Goal: Transaction & Acquisition: Purchase product/service

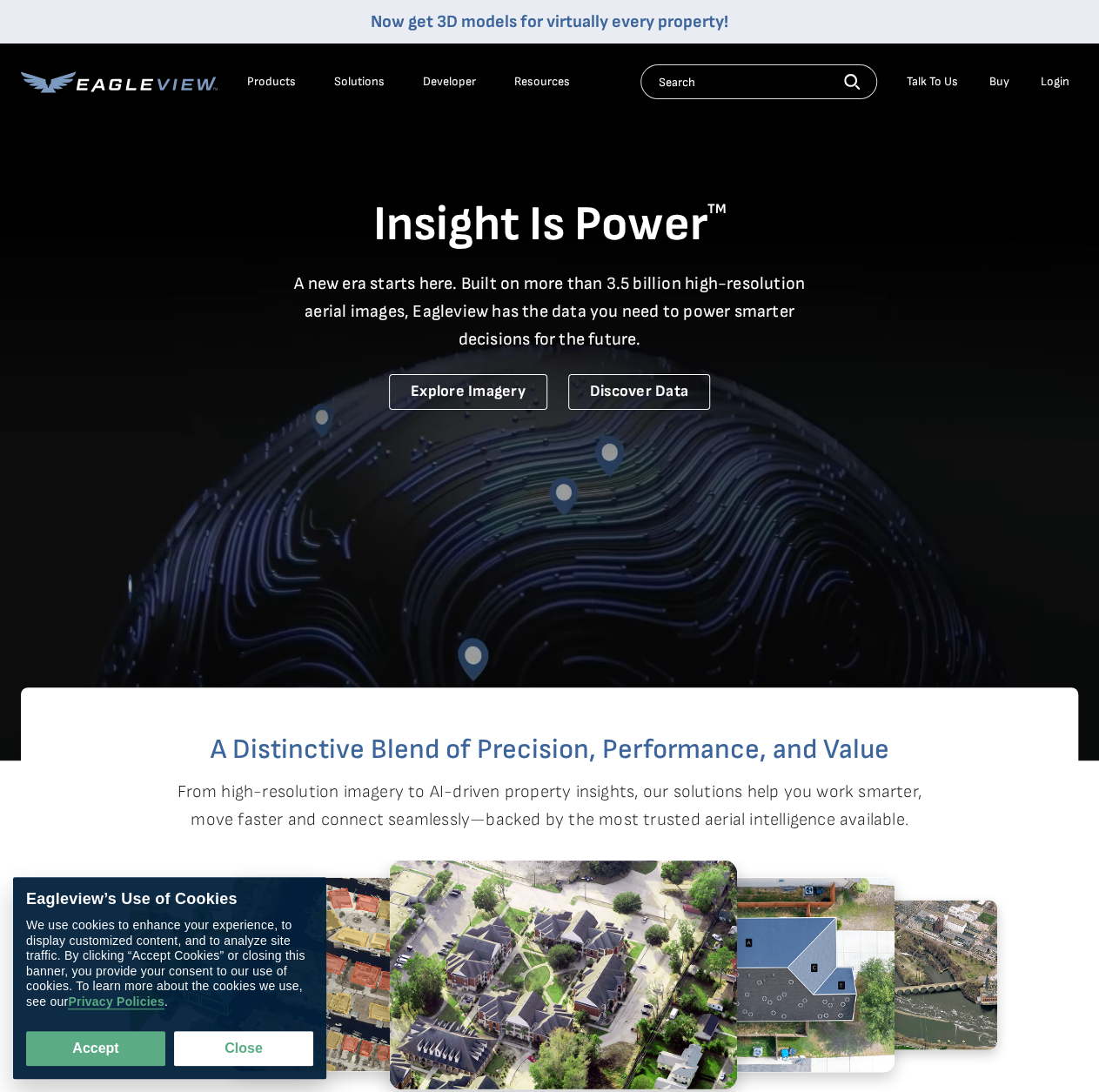
click at [1051, 81] on div "Login" at bounding box center [1054, 82] width 28 height 16
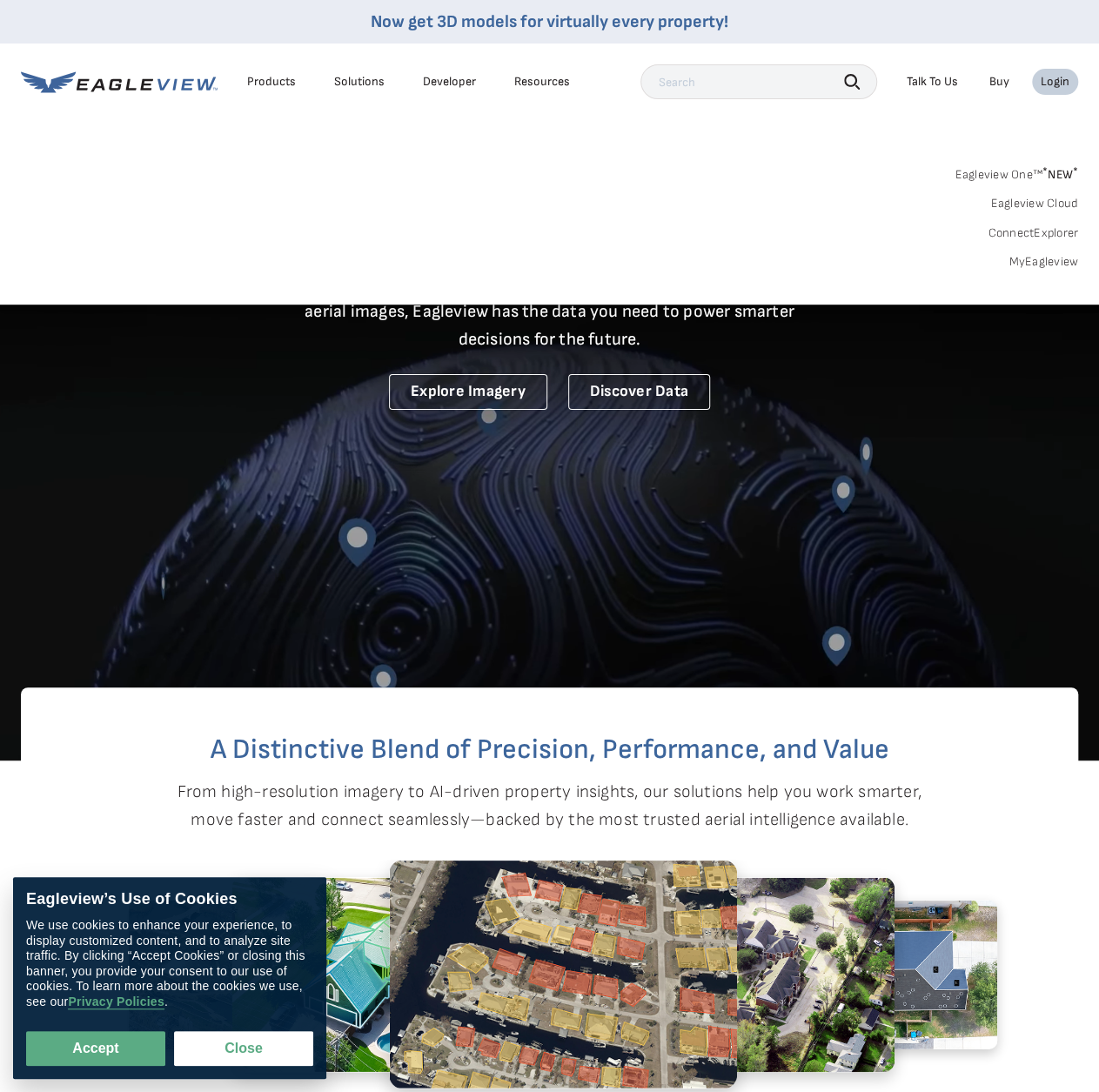
click at [1033, 261] on link "MyEagleview" at bounding box center [1043, 262] width 70 height 16
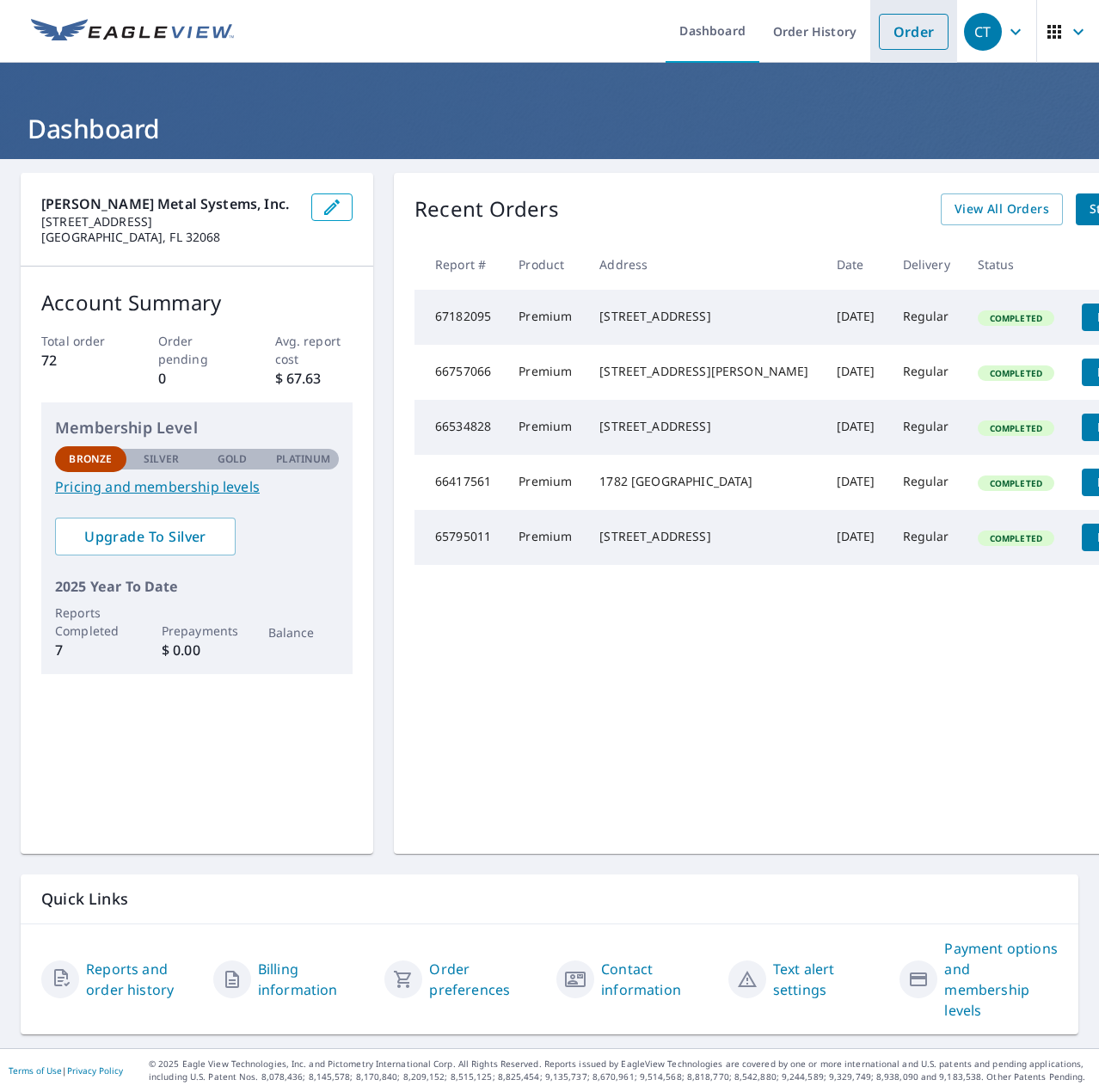
click at [901, 28] on link "Order" at bounding box center [913, 32] width 70 height 36
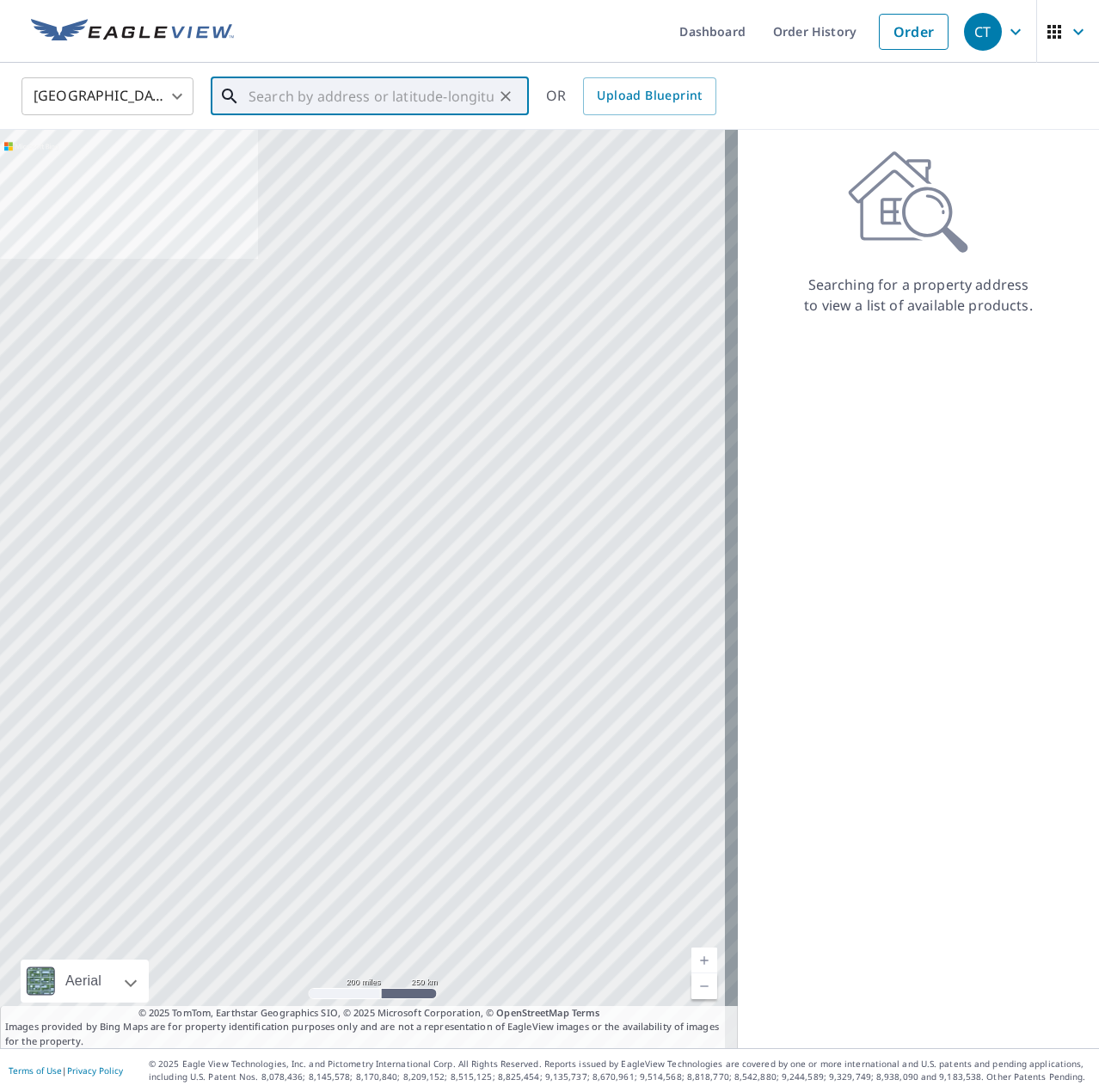
click at [297, 103] on input "text" at bounding box center [371, 96] width 245 height 48
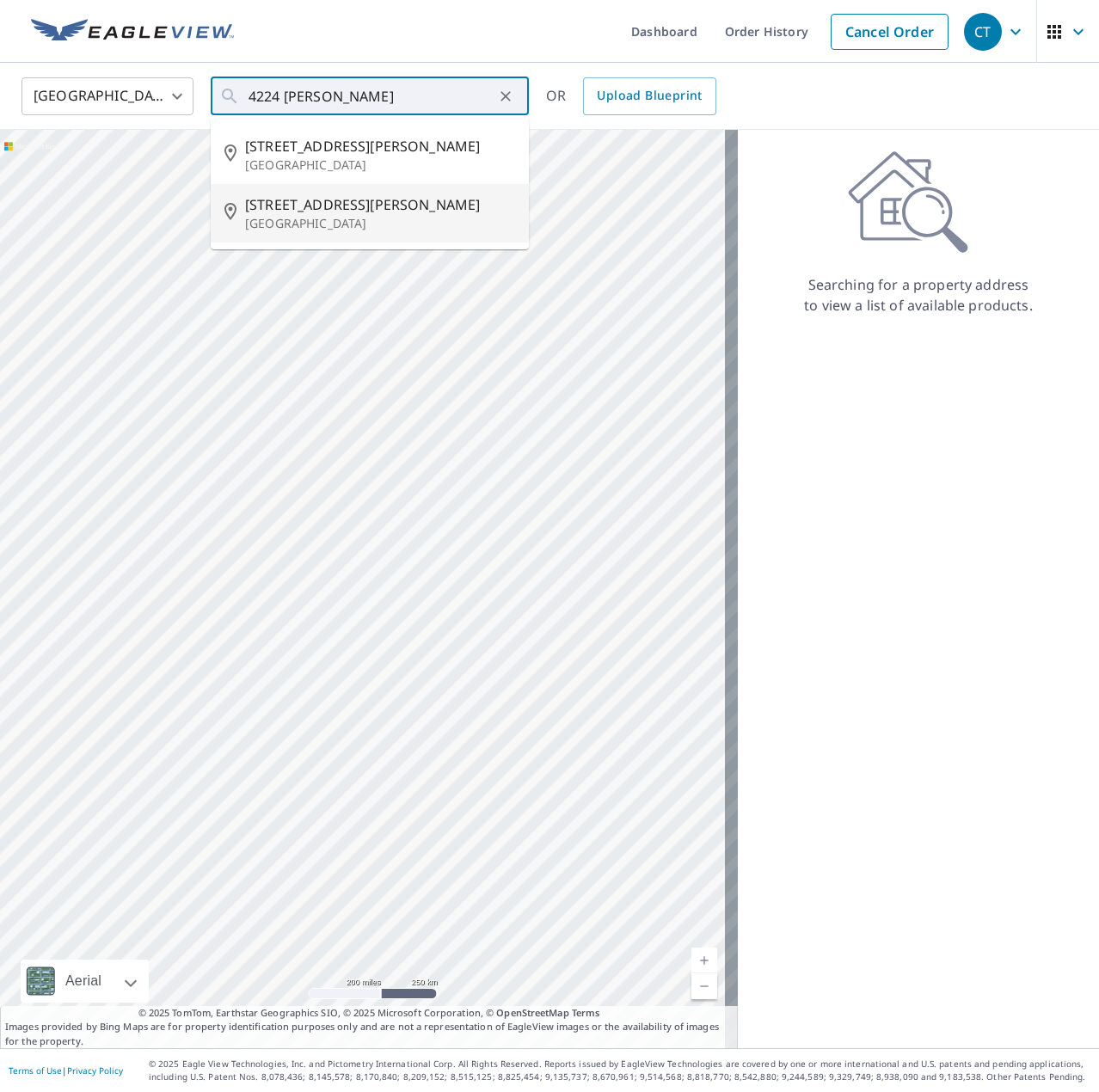
type input "[STREET_ADDRESS][PERSON_NAME][PERSON_NAME]"
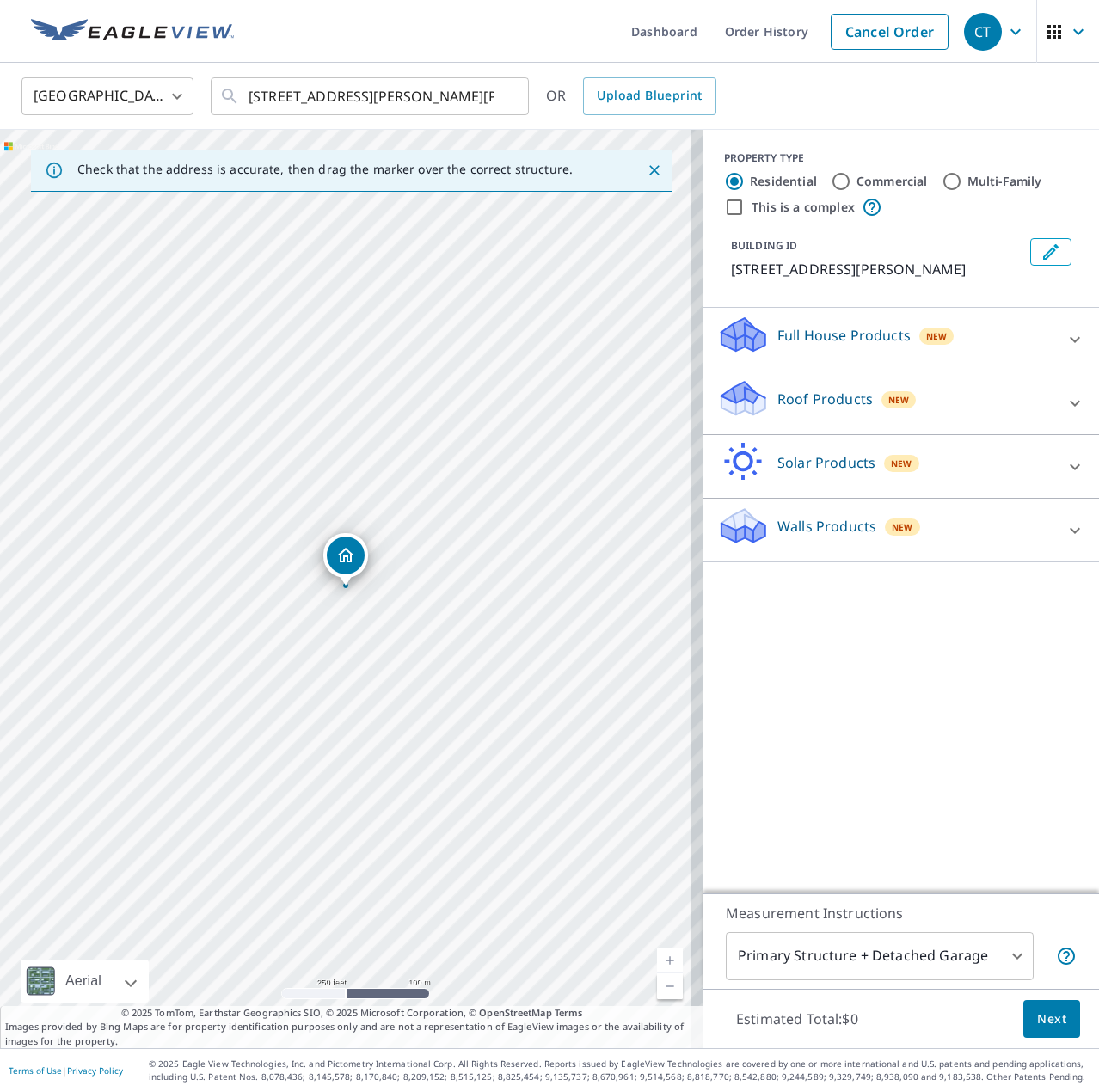
click at [1066, 414] on icon at bounding box center [1074, 403] width 21 height 21
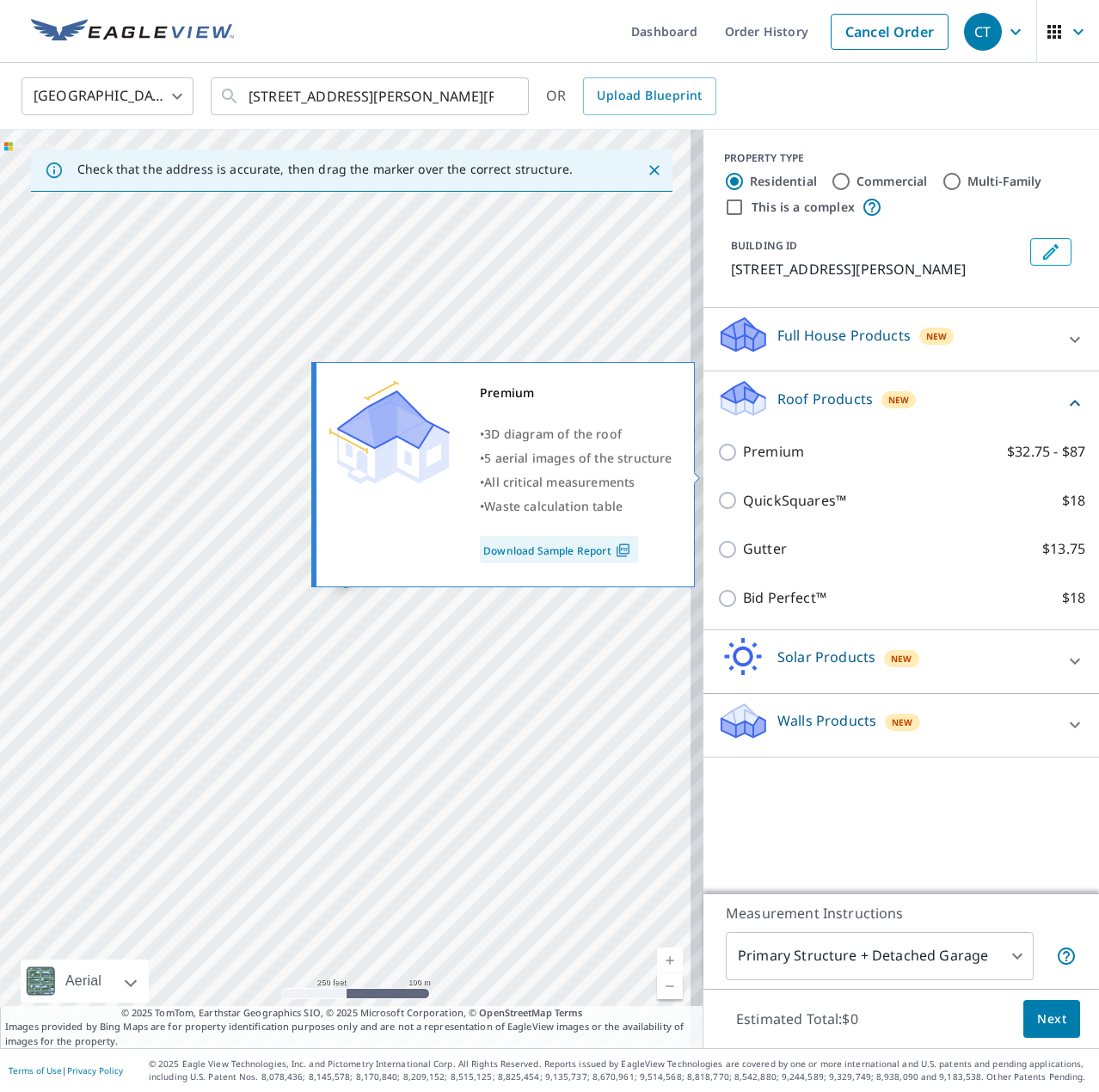
click at [743, 463] on p "Premium" at bounding box center [773, 452] width 61 height 22
click at [743, 463] on input "Premium $32.75 - $87" at bounding box center [730, 452] width 25 height 21
checkbox input "true"
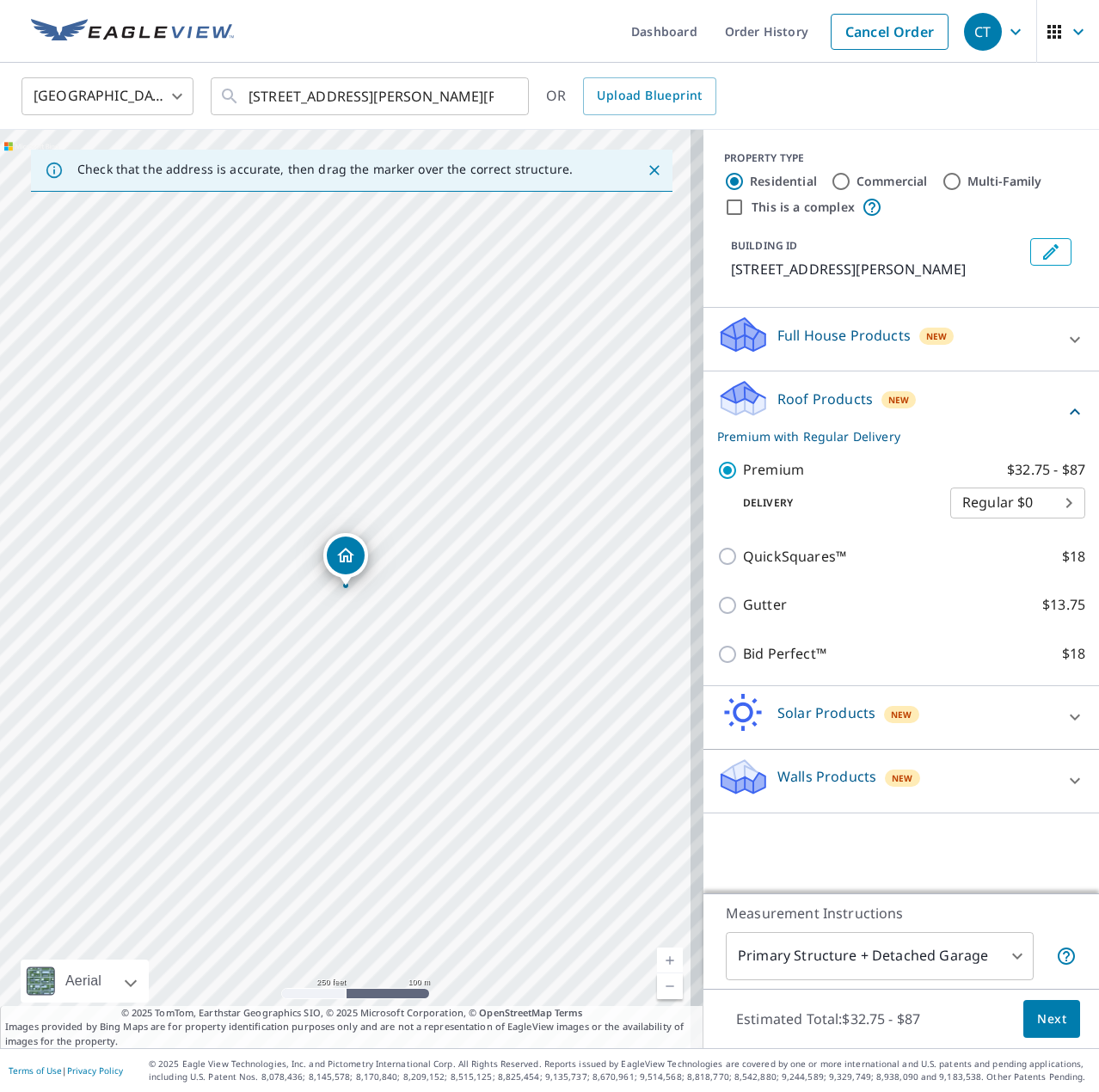
click at [947, 959] on body "CT CT Dashboard Order History Cancel Order CT [GEOGRAPHIC_DATA] [GEOGRAPHIC_DAT…" at bounding box center [549, 546] width 1099 height 1092
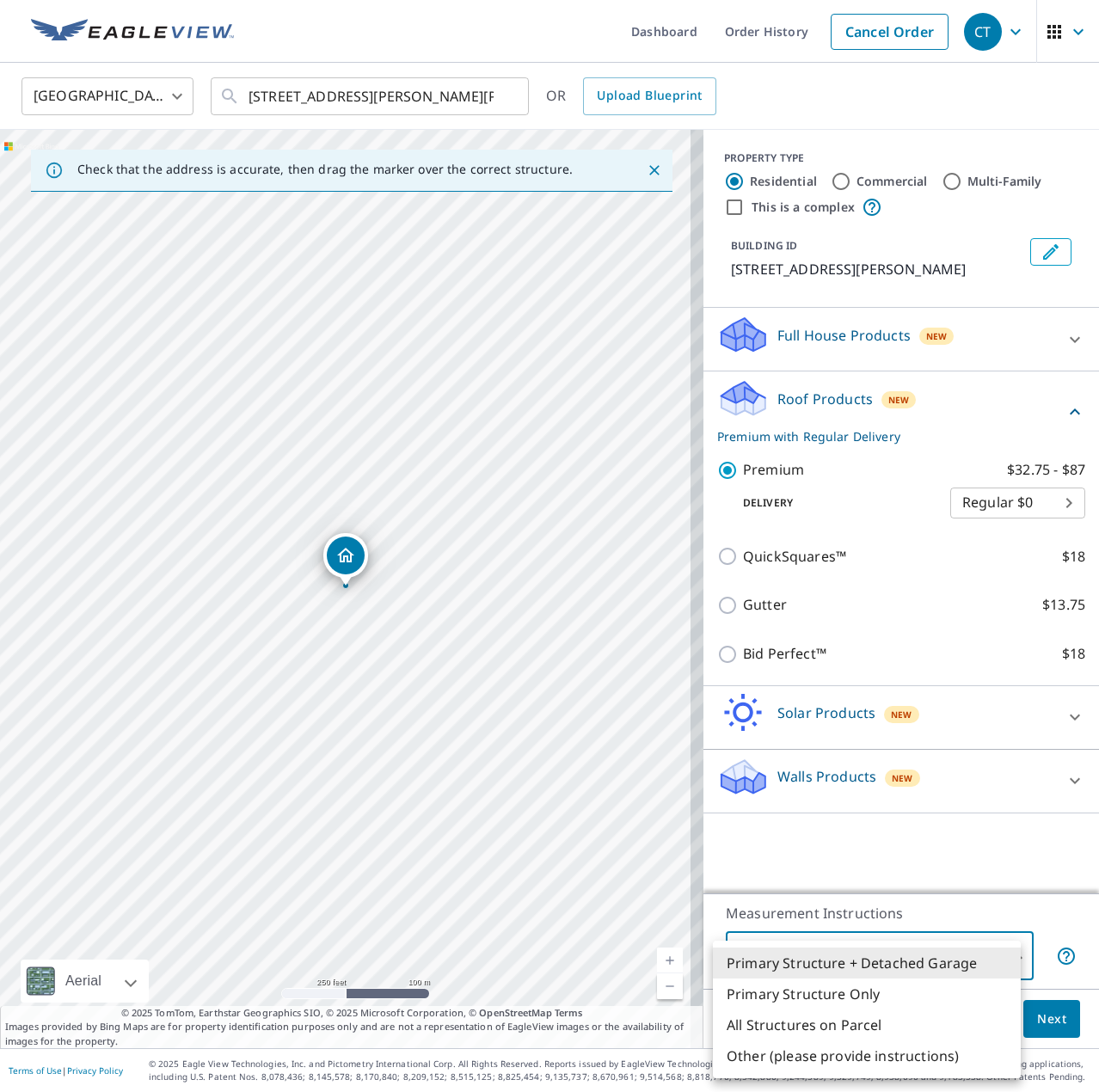
click at [348, 590] on div at bounding box center [549, 546] width 1099 height 1092
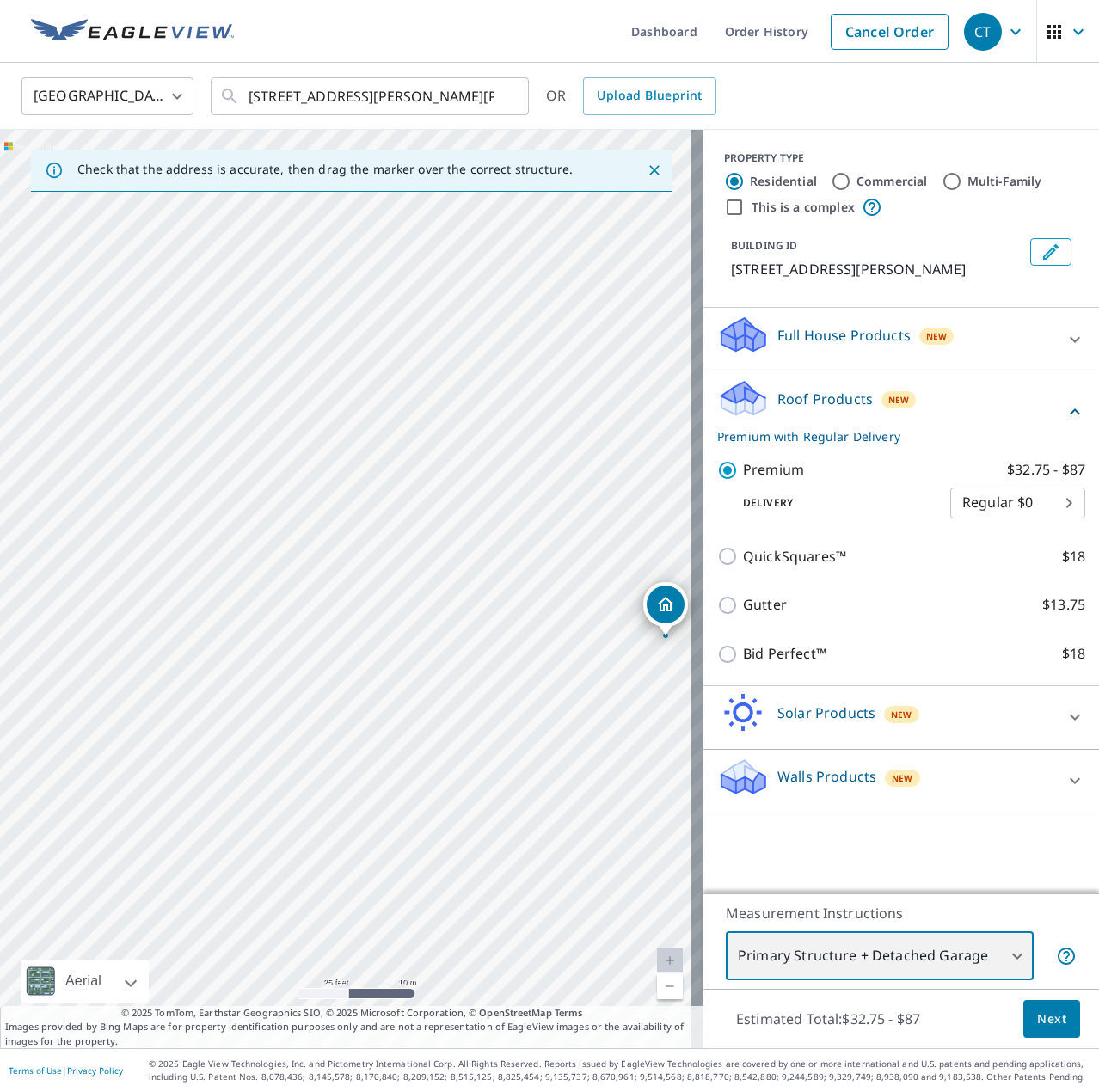
drag, startPoint x: 339, startPoint y: 656, endPoint x: 633, endPoint y: 671, distance: 294.4
click at [633, 671] on div "[STREET_ADDRESS][PERSON_NAME][PERSON_NAME]" at bounding box center [351, 589] width 703 height 919
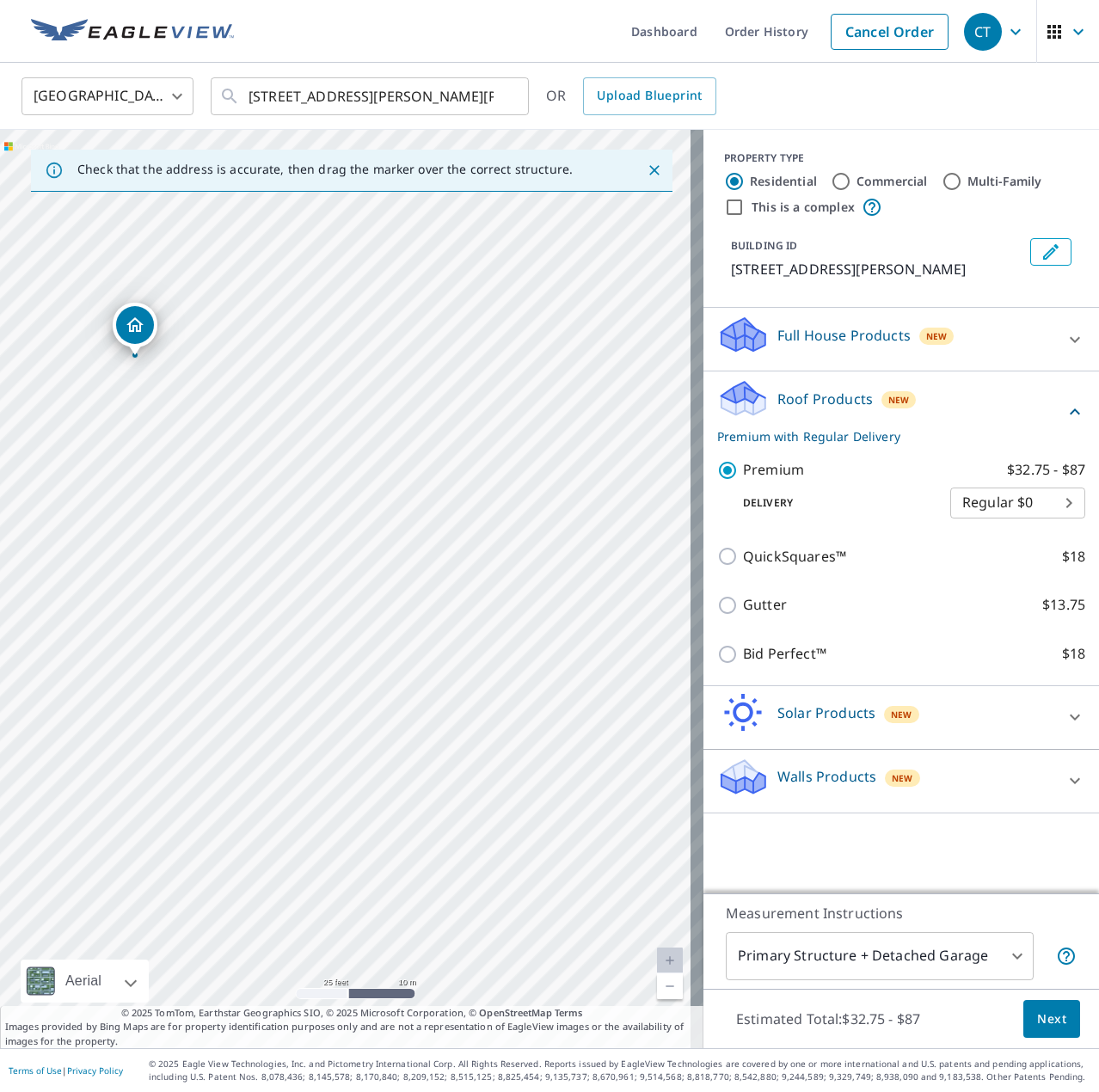
drag, startPoint x: 662, startPoint y: 605, endPoint x: 131, endPoint y: 326, distance: 599.8
click at [972, 959] on body "CT CT Dashboard Order History Cancel Order CT [GEOGRAPHIC_DATA] [GEOGRAPHIC_DAT…" at bounding box center [549, 546] width 1099 height 1092
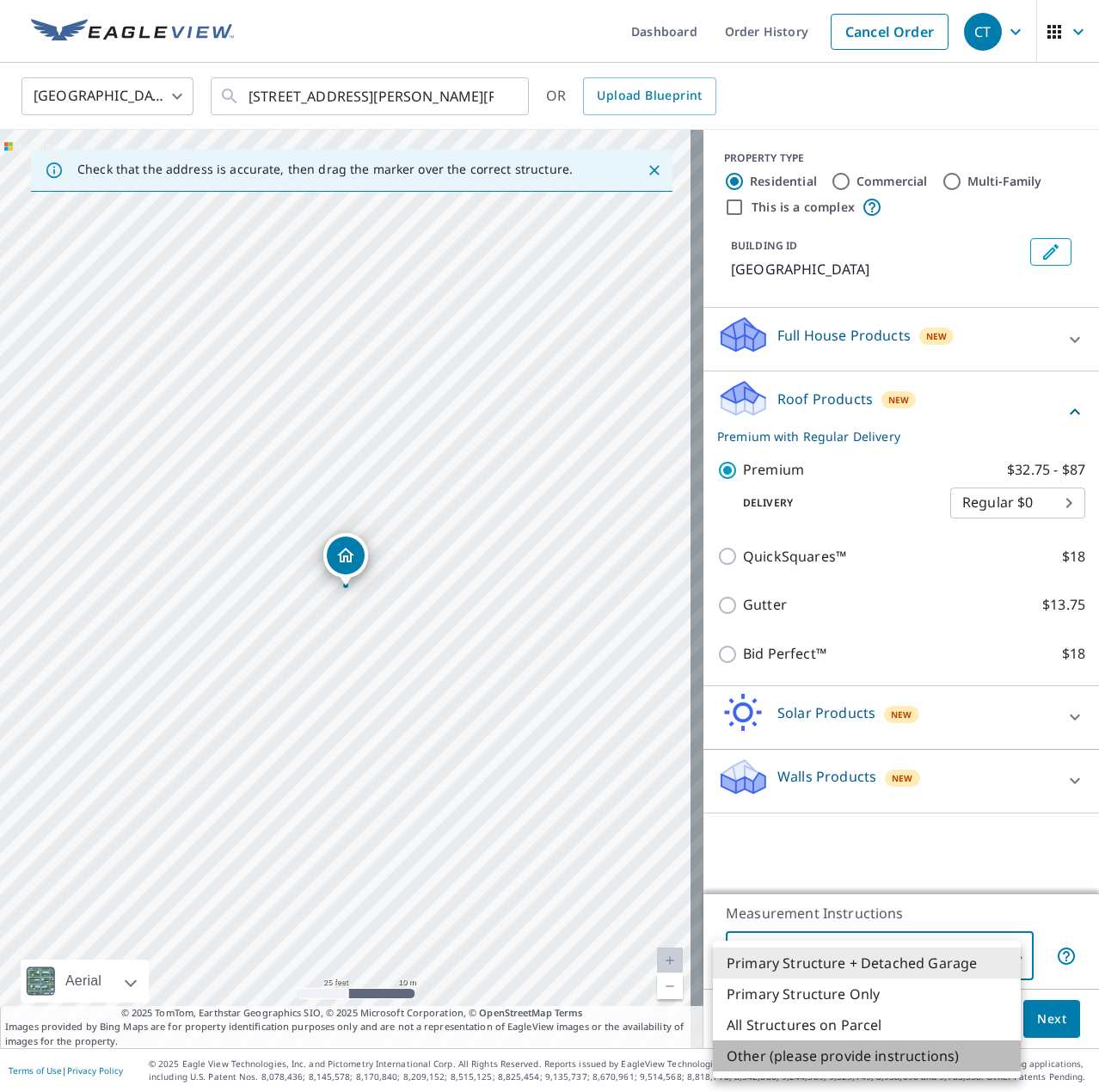
click at [831, 1055] on li "Other (please provide instructions)" at bounding box center [866, 1056] width 308 height 31
type input "5"
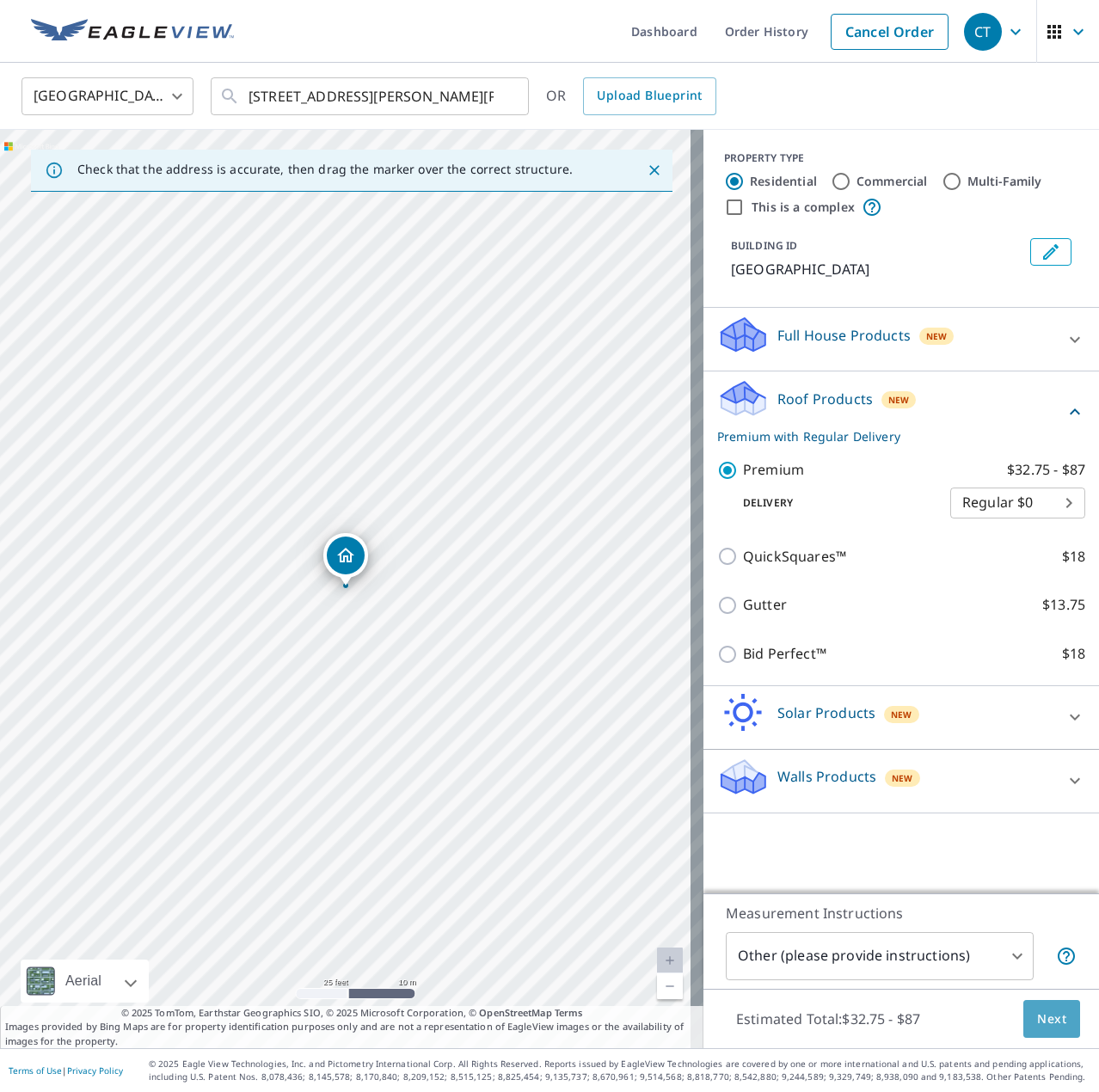
click at [1039, 1022] on span "Next" at bounding box center [1052, 1019] width 29 height 22
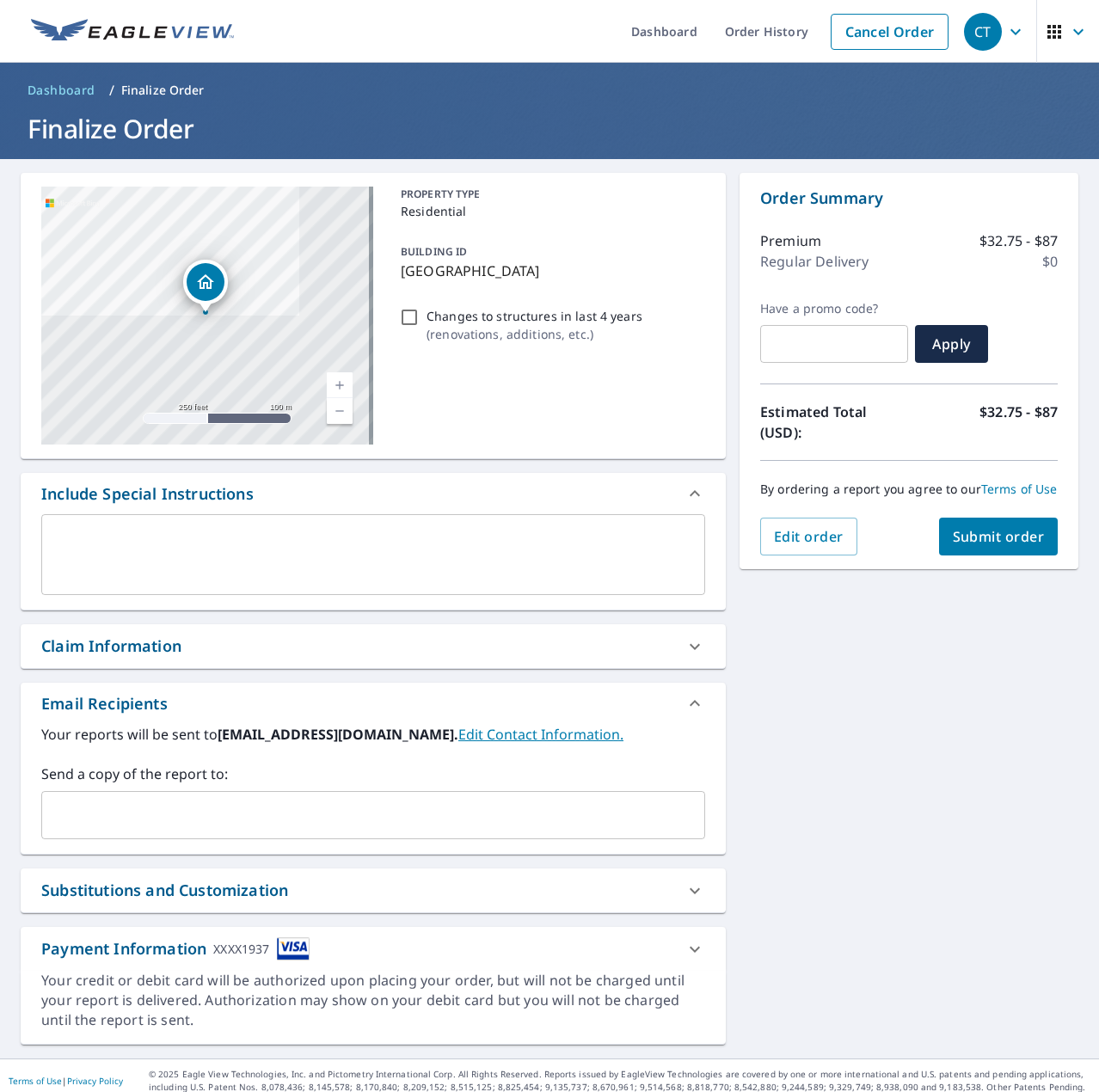
click at [190, 570] on textarea at bounding box center [373, 556] width 640 height 49
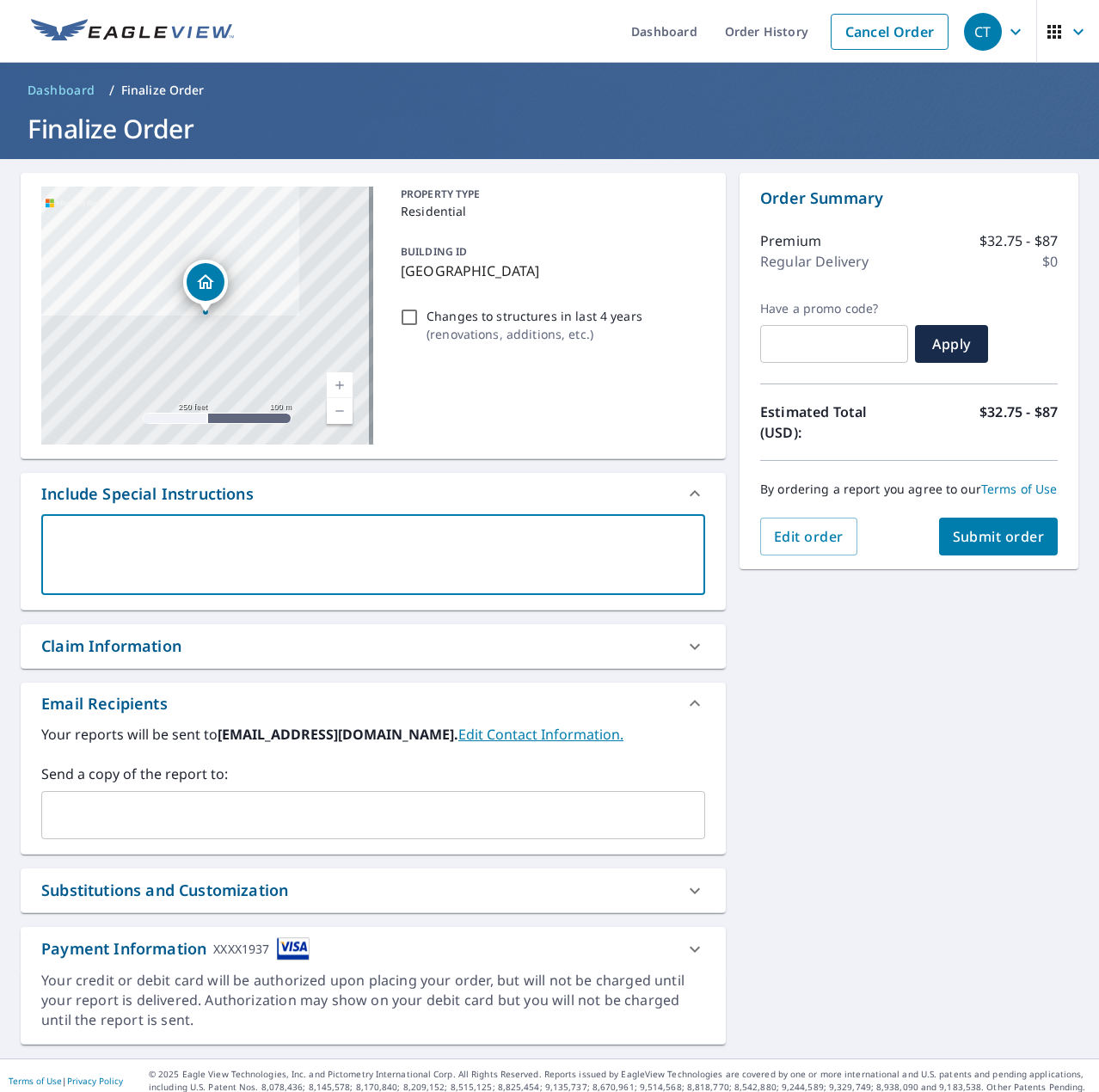
type textarea "B"
type textarea "x"
type textarea "Bo"
type textarea "x"
type textarea "Boa"
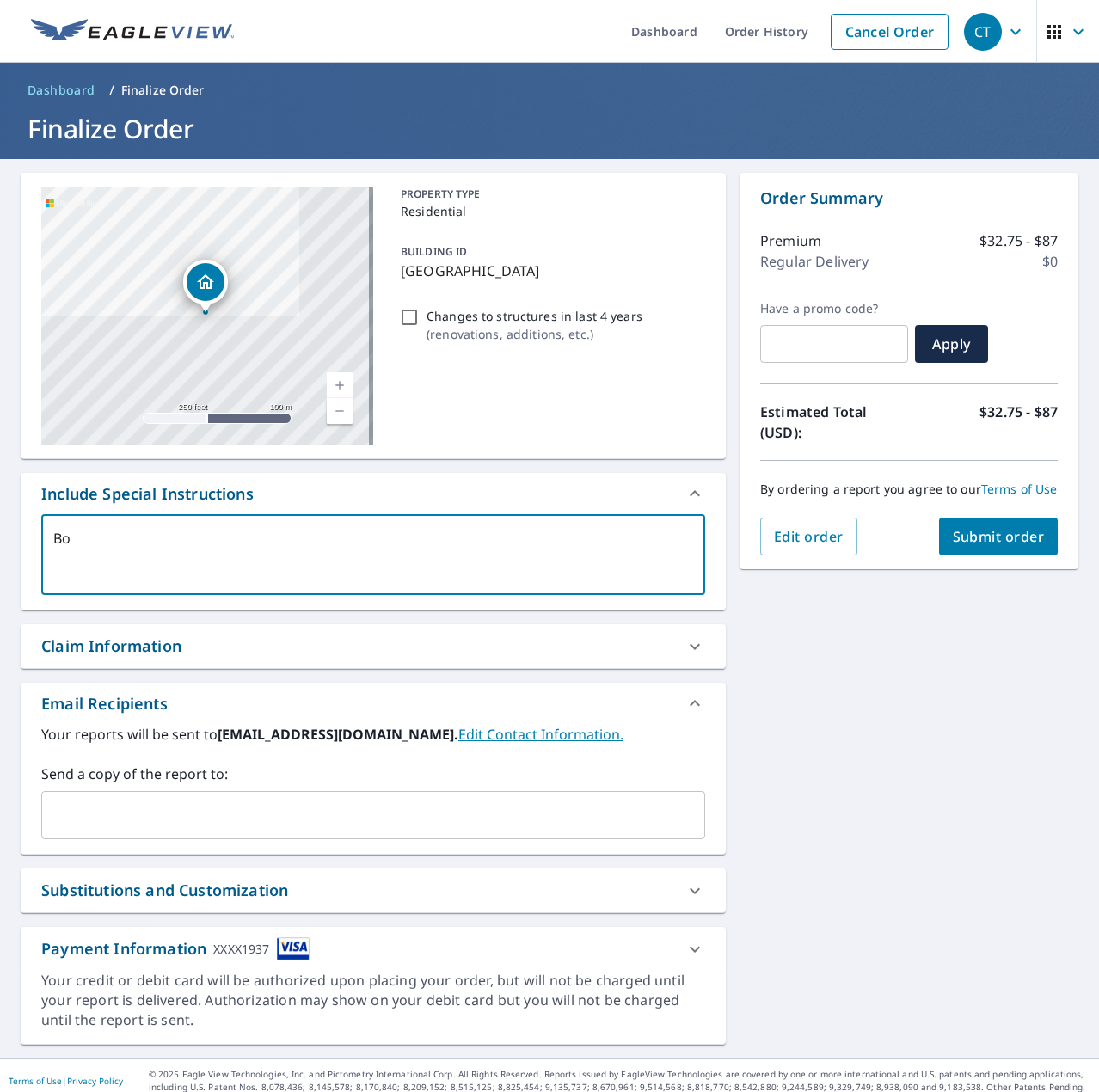
type textarea "x"
type textarea "Boat"
type textarea "x"
type textarea "Boat"
type textarea "x"
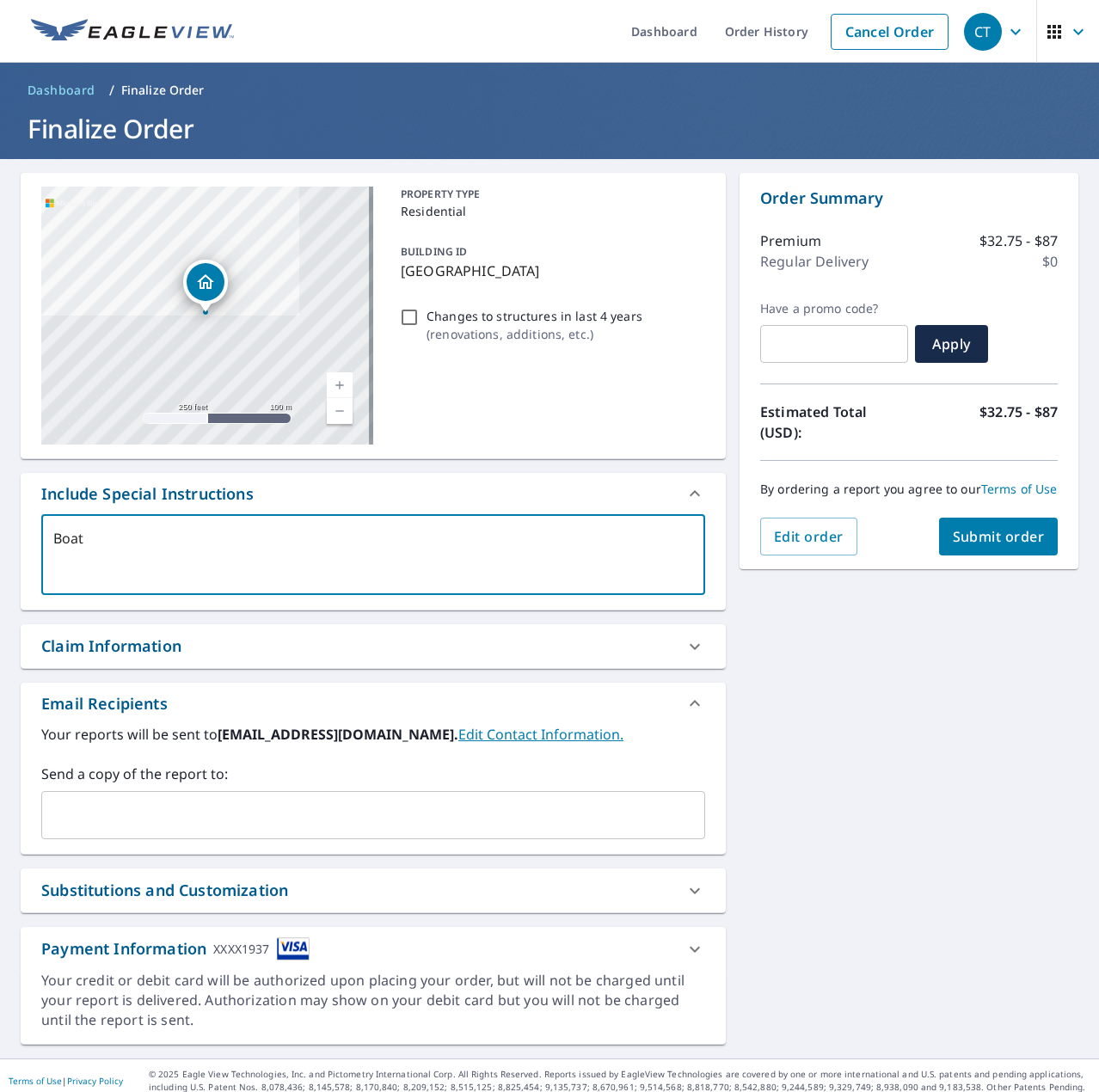
type textarea "Boat H"
type textarea "x"
type textarea "Boat Ho"
type textarea "x"
type textarea "Boat Hou"
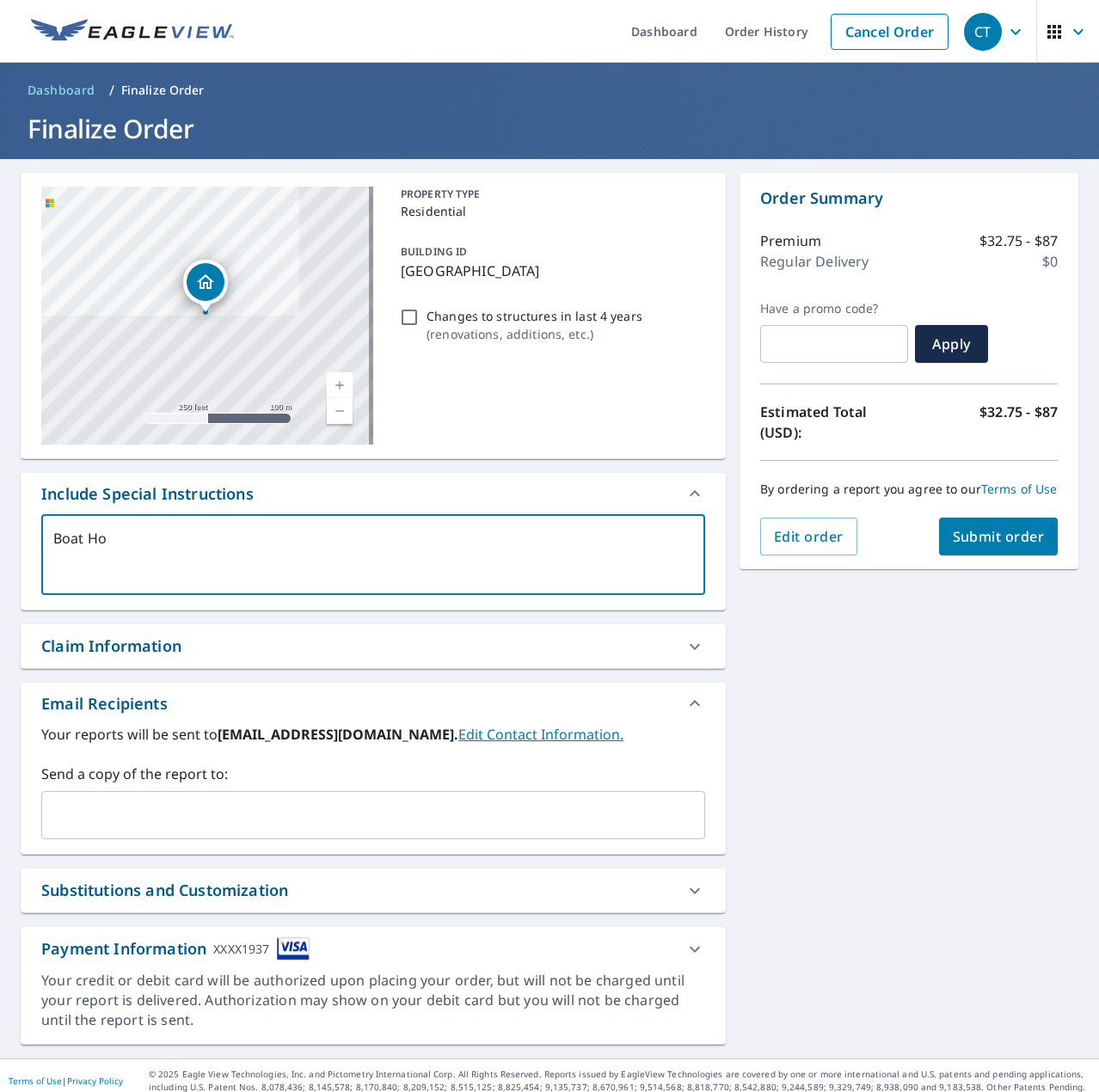
type textarea "x"
type textarea "Boat Hous"
type textarea "x"
type textarea "Boat House"
type textarea "x"
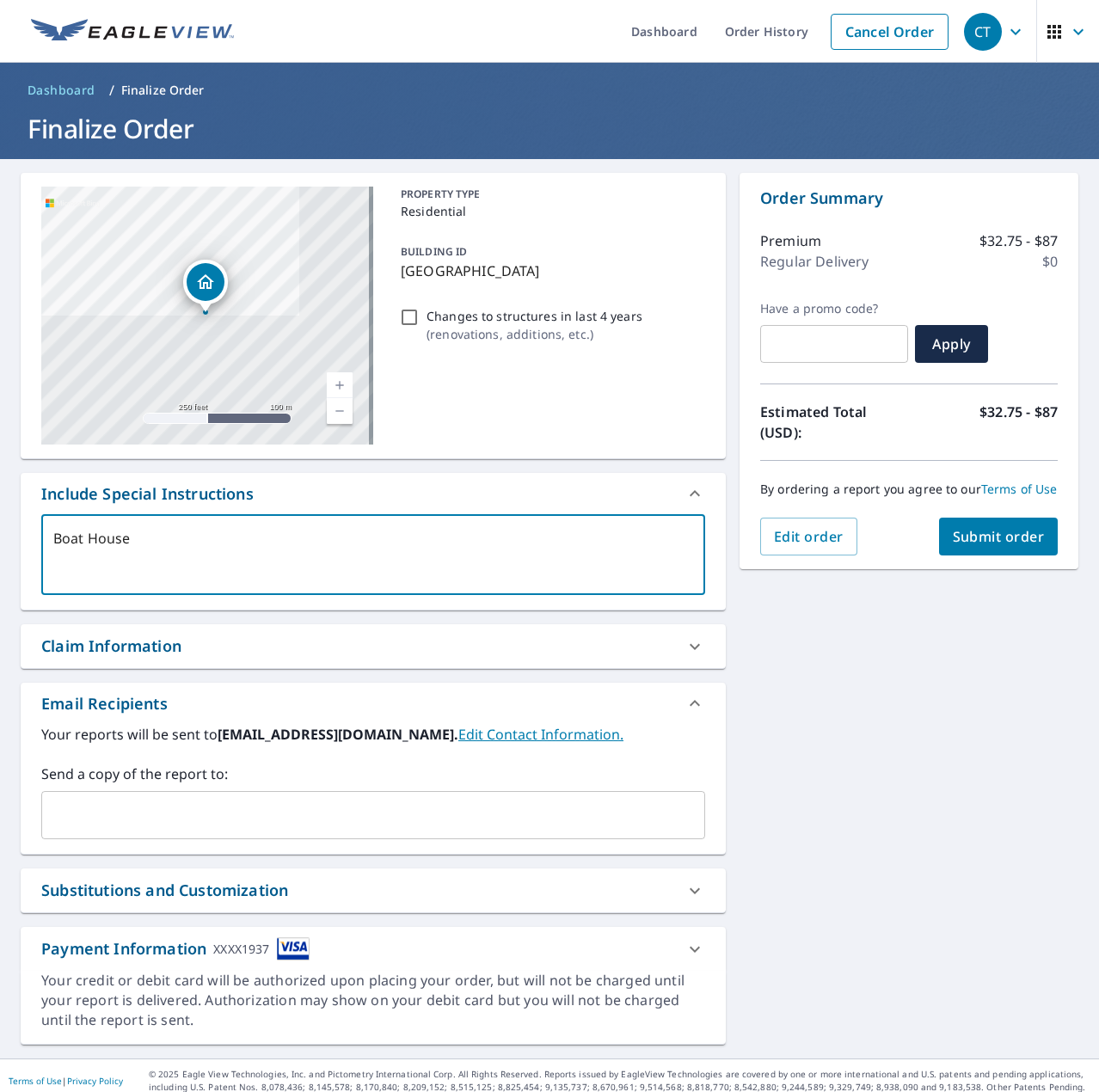
click at [198, 836] on div "​" at bounding box center [372, 815] width 663 height 48
type textarea "Boat House"
type textarea "x"
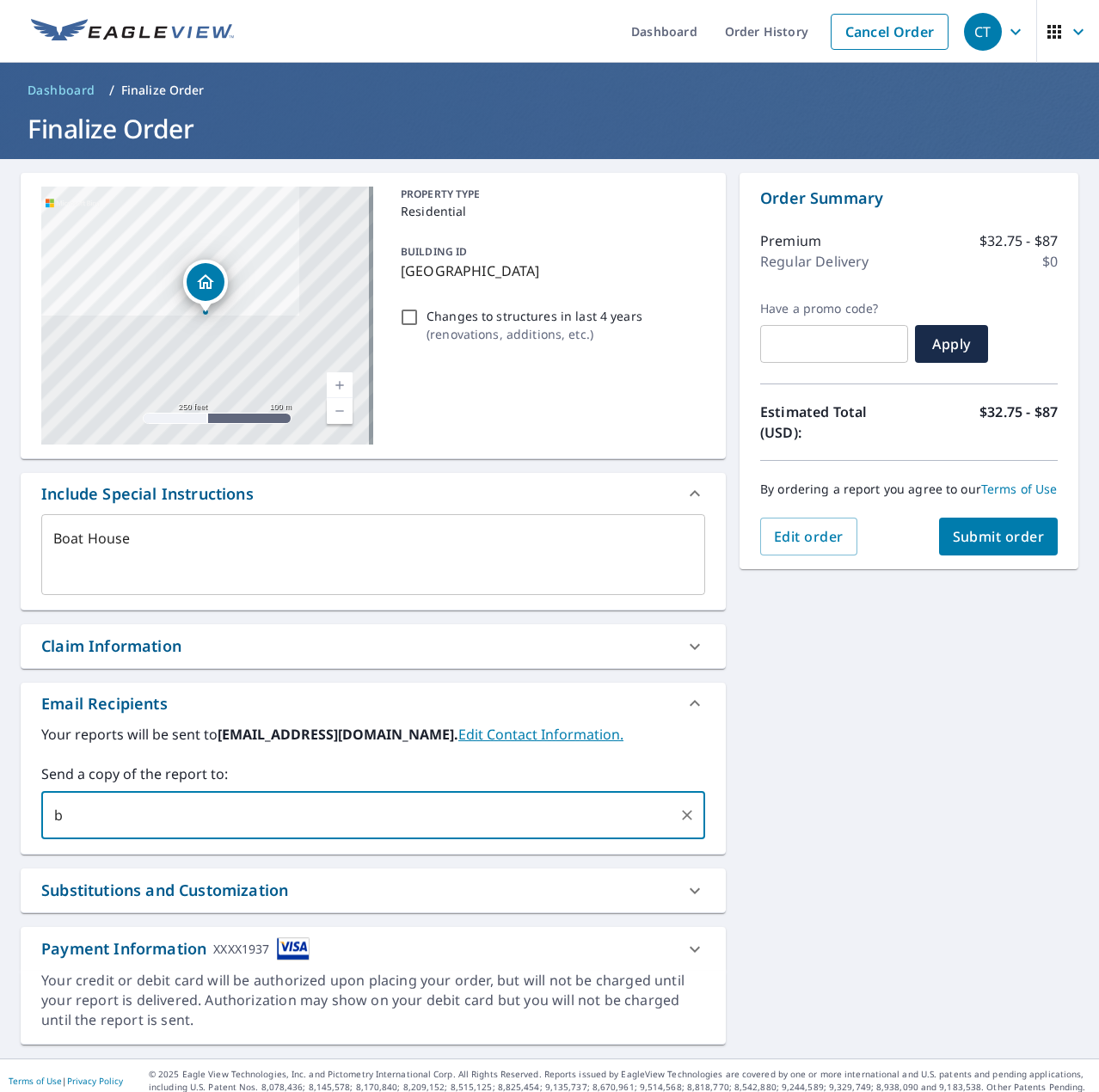
type input "[EMAIL_ADDRESS][DOMAIN_NAME]"
type textarea "x"
click at [940, 687] on div "[GEOGRAPHIC_DATA] Aerial Road A standard road map Aerial A detailed look from a…" at bounding box center [549, 608] width 1099 height 900
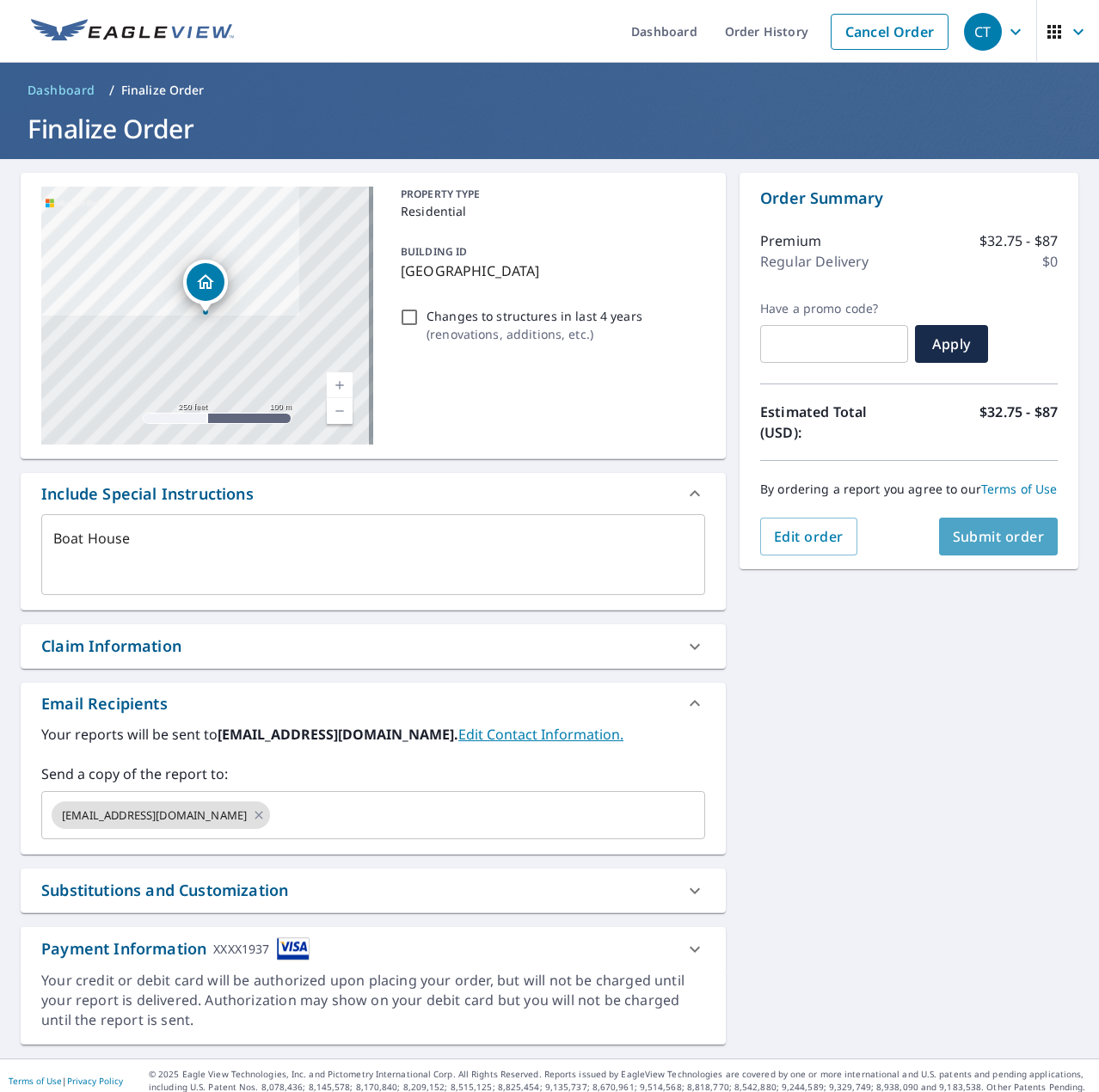
click at [983, 541] on button "Submit order" at bounding box center [999, 536] width 120 height 38
type textarea "x"
